Goal: Information Seeking & Learning: Learn about a topic

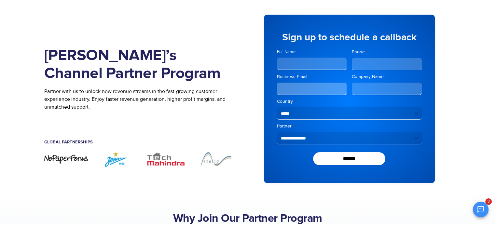
scroll to position [65, 0]
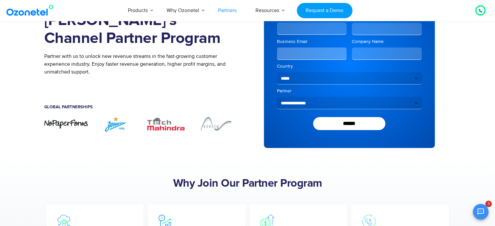
click at [306, 30] on input "Full Name" at bounding box center [312, 28] width 70 height 12
click at [207, 103] on div "Global Partnerships" at bounding box center [141, 100] width 194 height 32
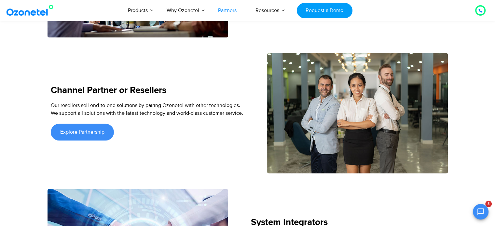
scroll to position [880, 0]
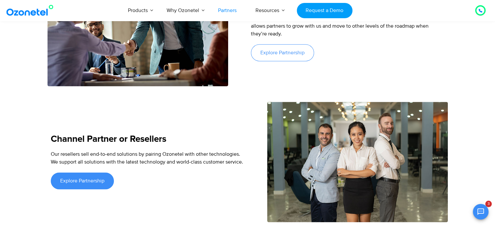
click at [302, 46] on link "Explore Partnership" at bounding box center [282, 52] width 63 height 17
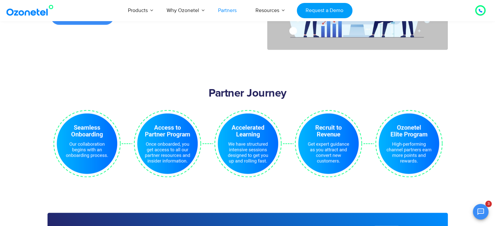
scroll to position [1336, 0]
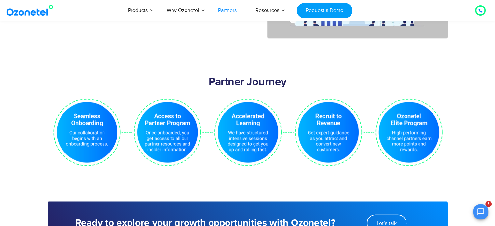
click at [236, 76] on h2 "Partner Journey" at bounding box center [248, 82] width 394 height 13
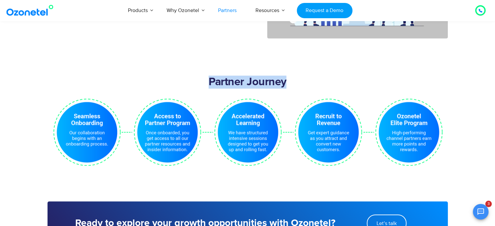
click at [236, 76] on h2 "Partner Journey" at bounding box center [248, 82] width 394 height 13
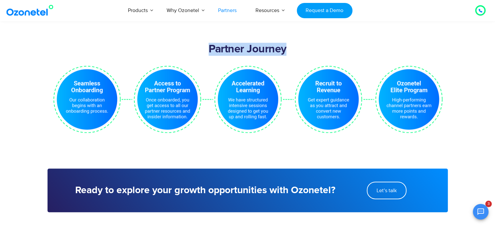
scroll to position [1433, 0]
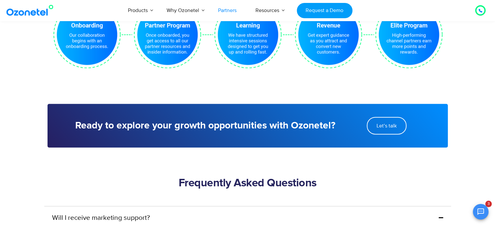
click at [231, 83] on section "Partner Journey" at bounding box center [247, 36] width 495 height 129
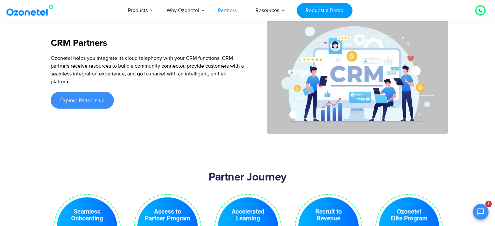
scroll to position [1238, 0]
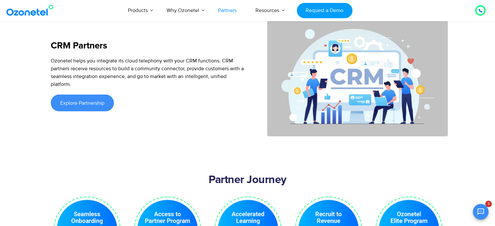
click at [216, 174] on h2 "Partner Journey" at bounding box center [248, 180] width 394 height 13
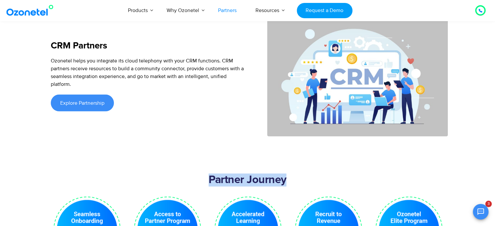
click at [216, 174] on h2 "Partner Journey" at bounding box center [248, 180] width 394 height 13
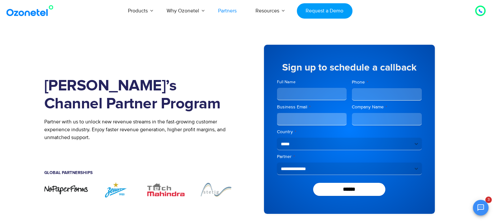
scroll to position [33, 0]
